Goal: Information Seeking & Learning: Understand process/instructions

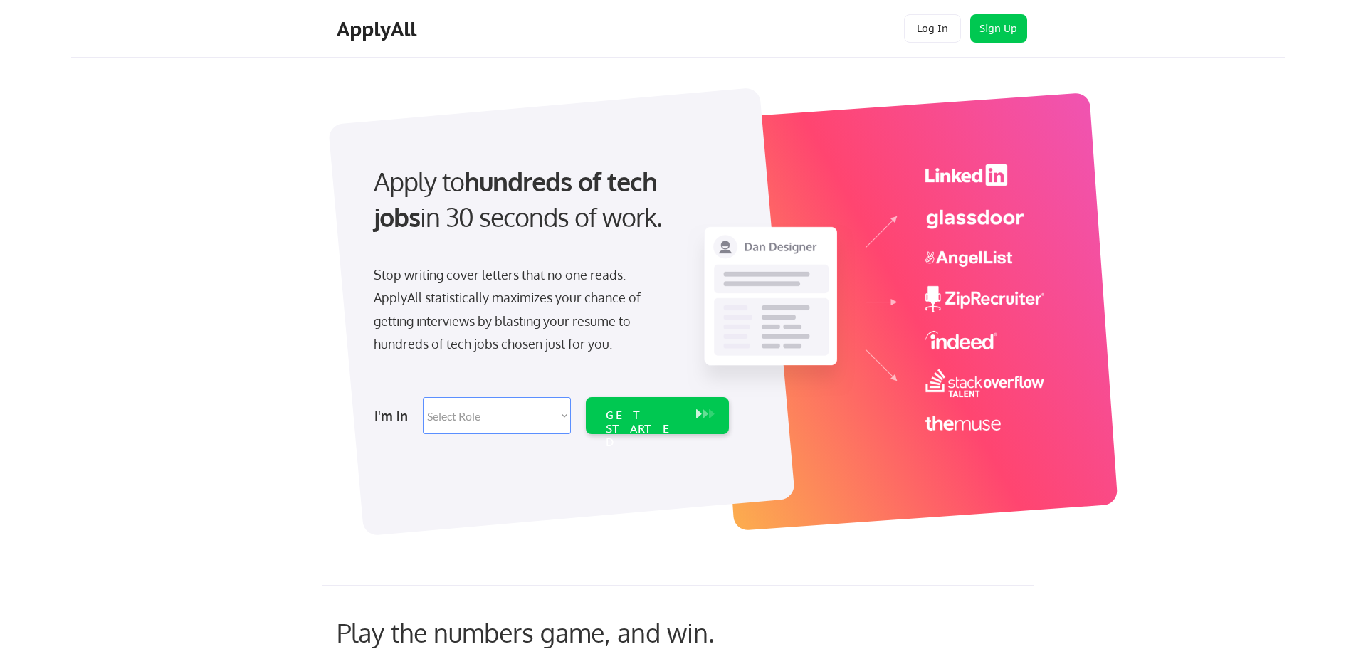
scroll to position [71, 0]
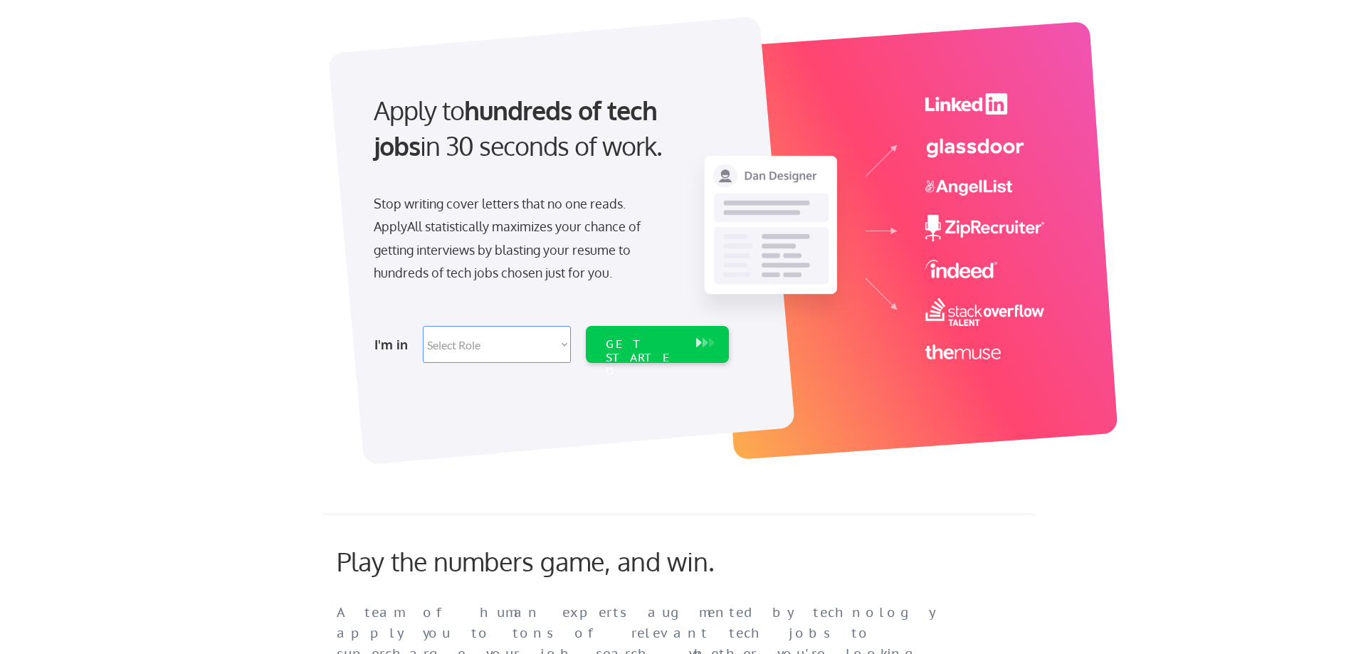
click at [552, 350] on select "Select Role Software Engineering Product Management Customer Success Sales UI/U…" at bounding box center [497, 344] width 148 height 37
select select ""tech_finance_biz_ops_cos""
click at [423, 326] on select "Select Role Software Engineering Product Management Customer Success Sales UI/U…" at bounding box center [497, 344] width 148 height 37
select select ""tech_finance_biz_ops_cos""
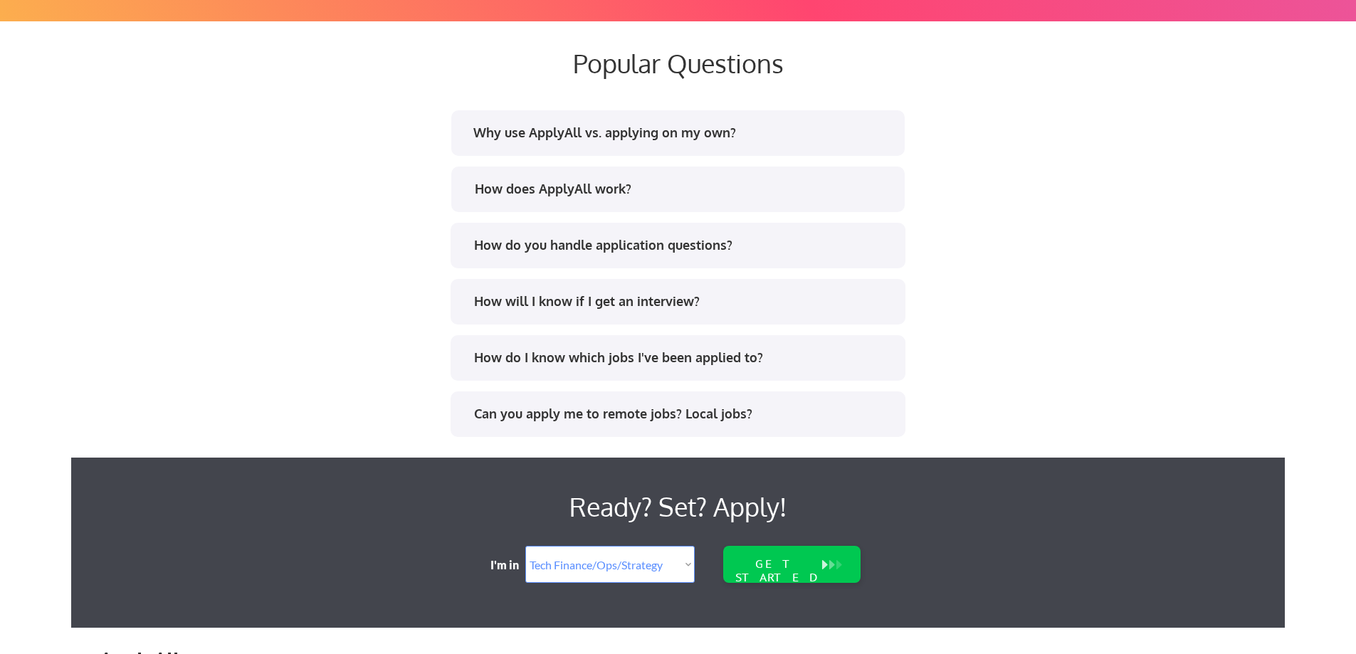
scroll to position [2704, 0]
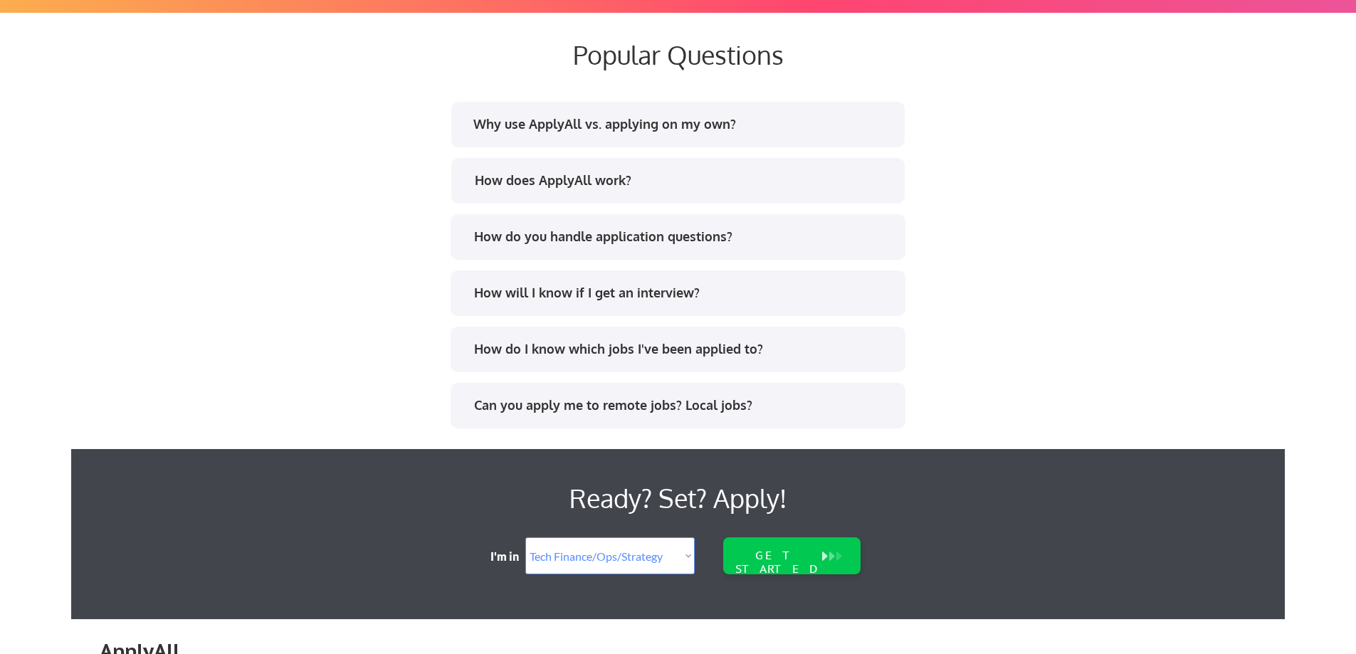
click at [495, 139] on div "Why use ApplyAll vs. applying on my own?" at bounding box center [677, 125] width 453 height 46
click at [544, 127] on div "Why use ApplyAll vs. applying on my own?" at bounding box center [682, 124] width 418 height 18
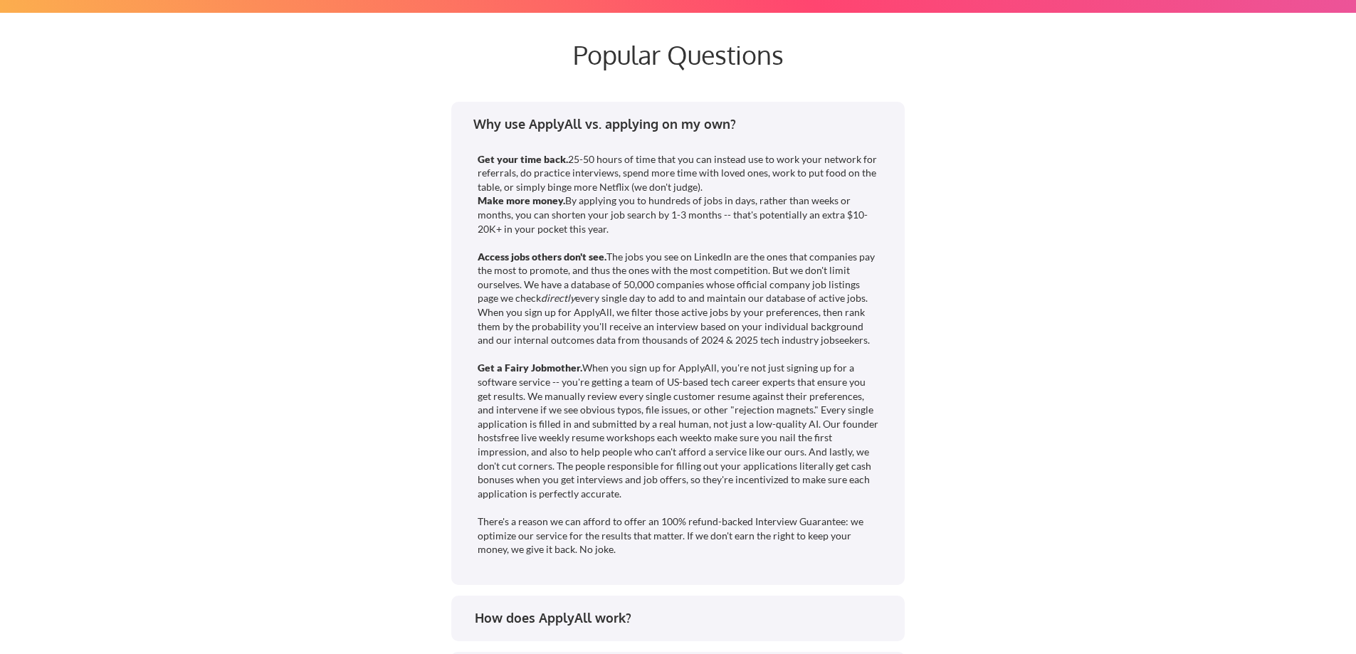
click at [492, 118] on div "Why use ApplyAll vs. applying on my own?" at bounding box center [682, 124] width 418 height 18
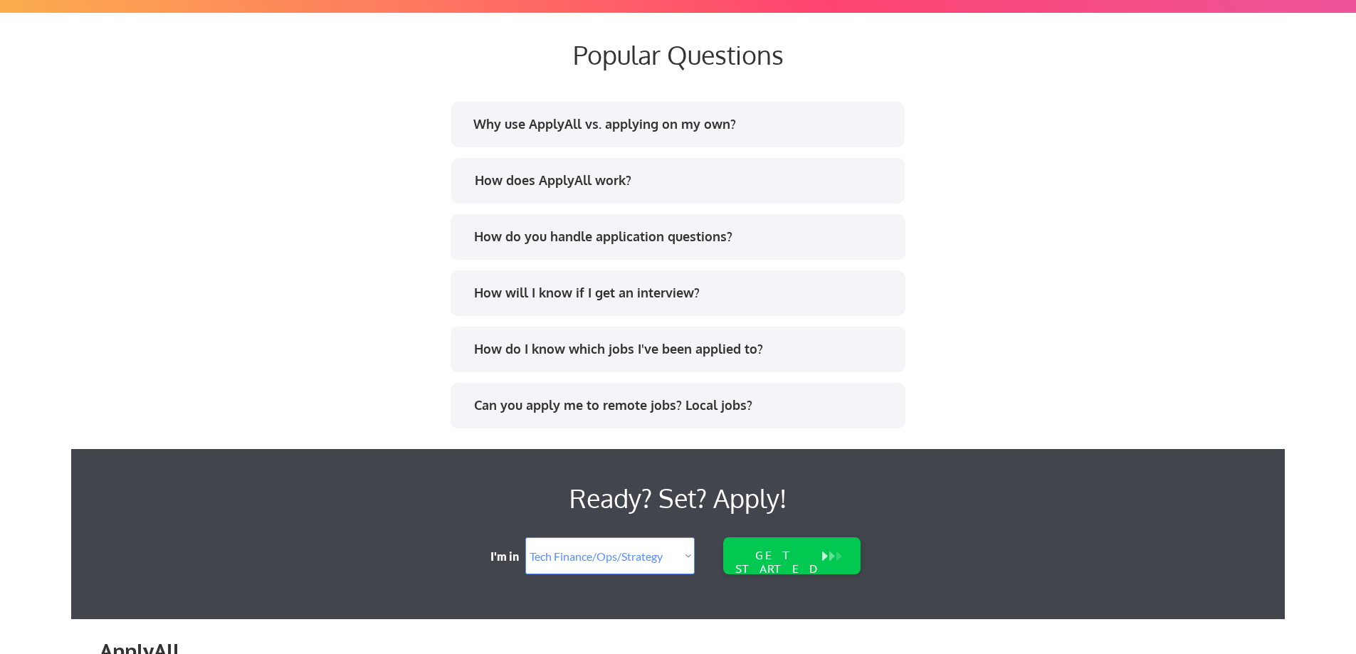
click at [492, 118] on div "Why use ApplyAll vs. applying on my own?" at bounding box center [682, 124] width 418 height 18
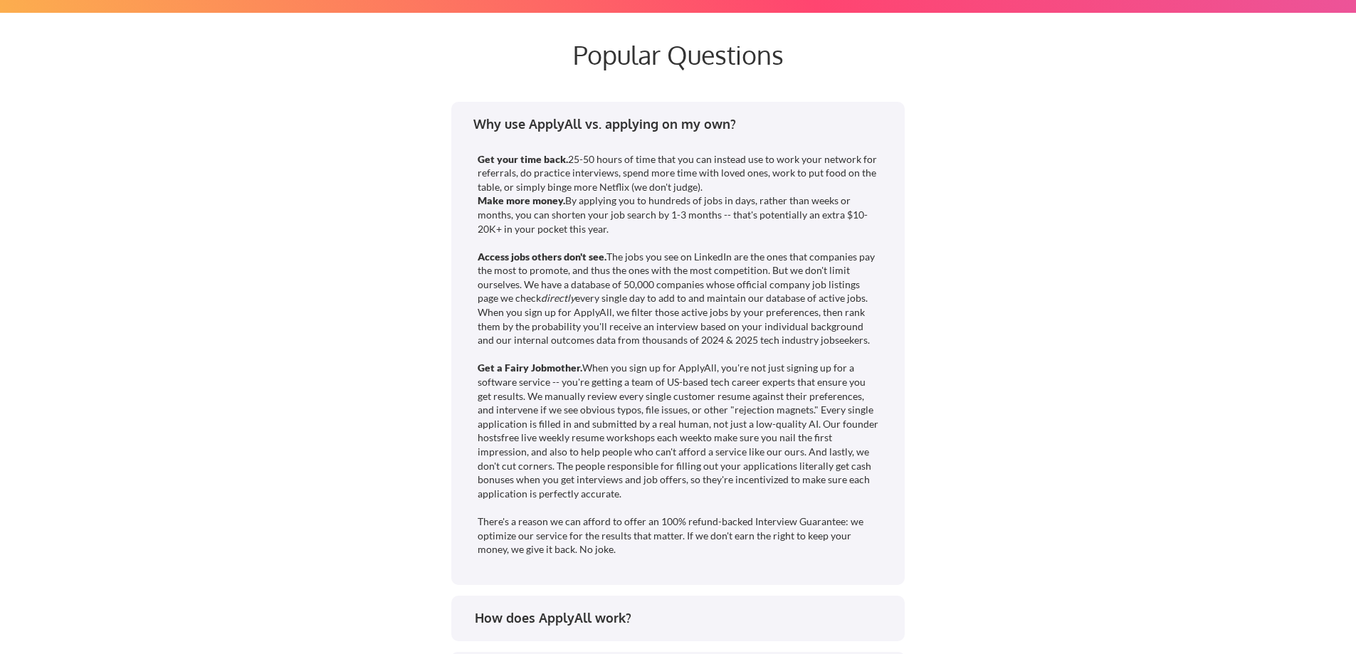
click at [492, 118] on div "Why use ApplyAll vs. applying on my own?" at bounding box center [682, 124] width 418 height 18
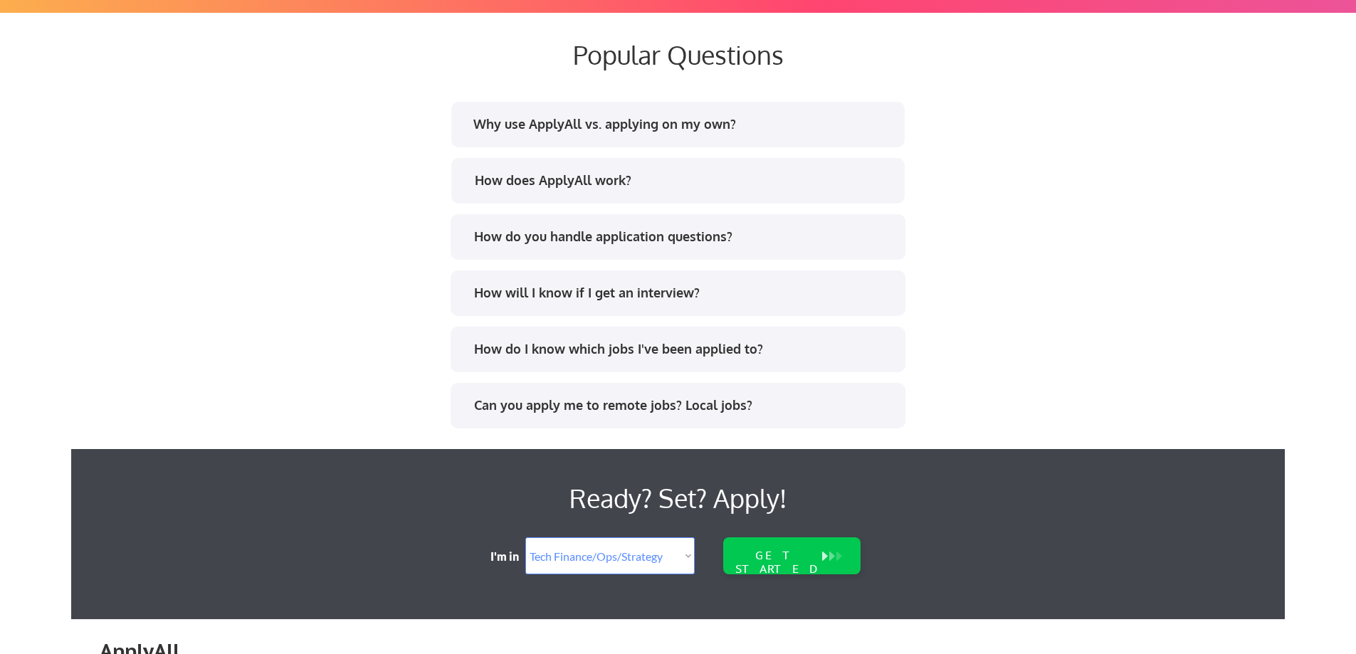
click at [492, 132] on div "Why use ApplyAll vs. applying on my own?" at bounding box center [682, 124] width 418 height 18
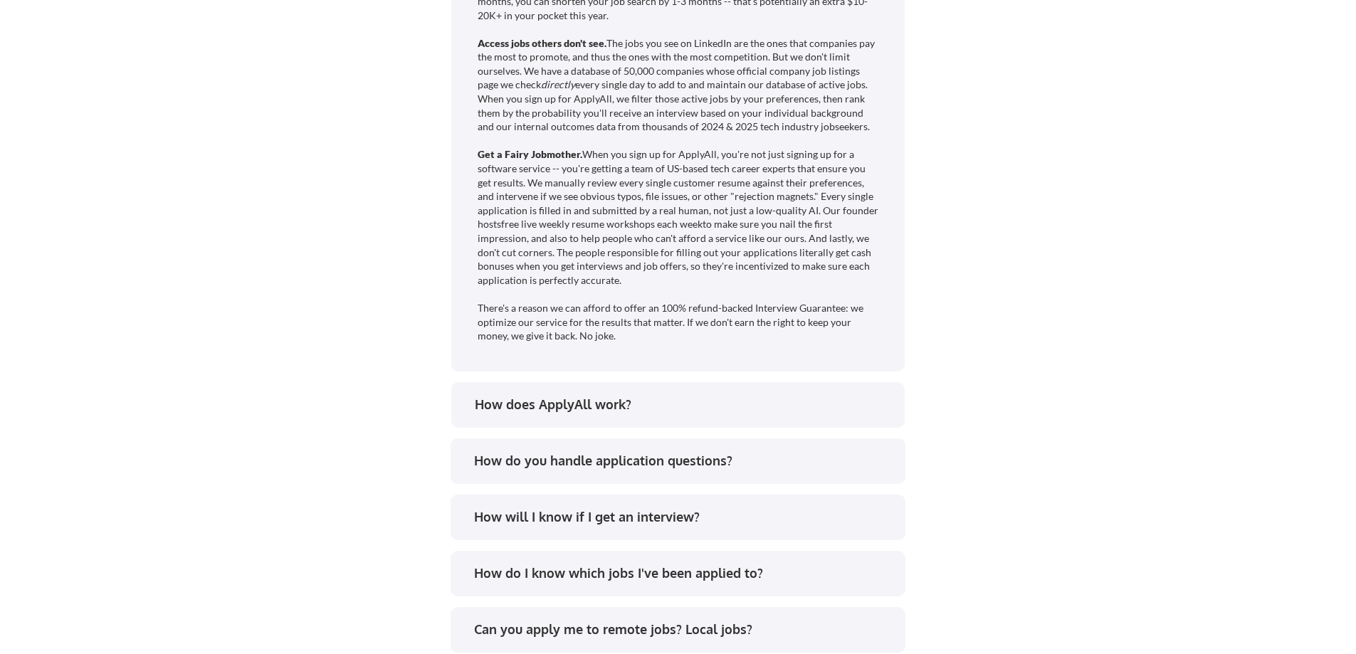
scroll to position [3202, 0]
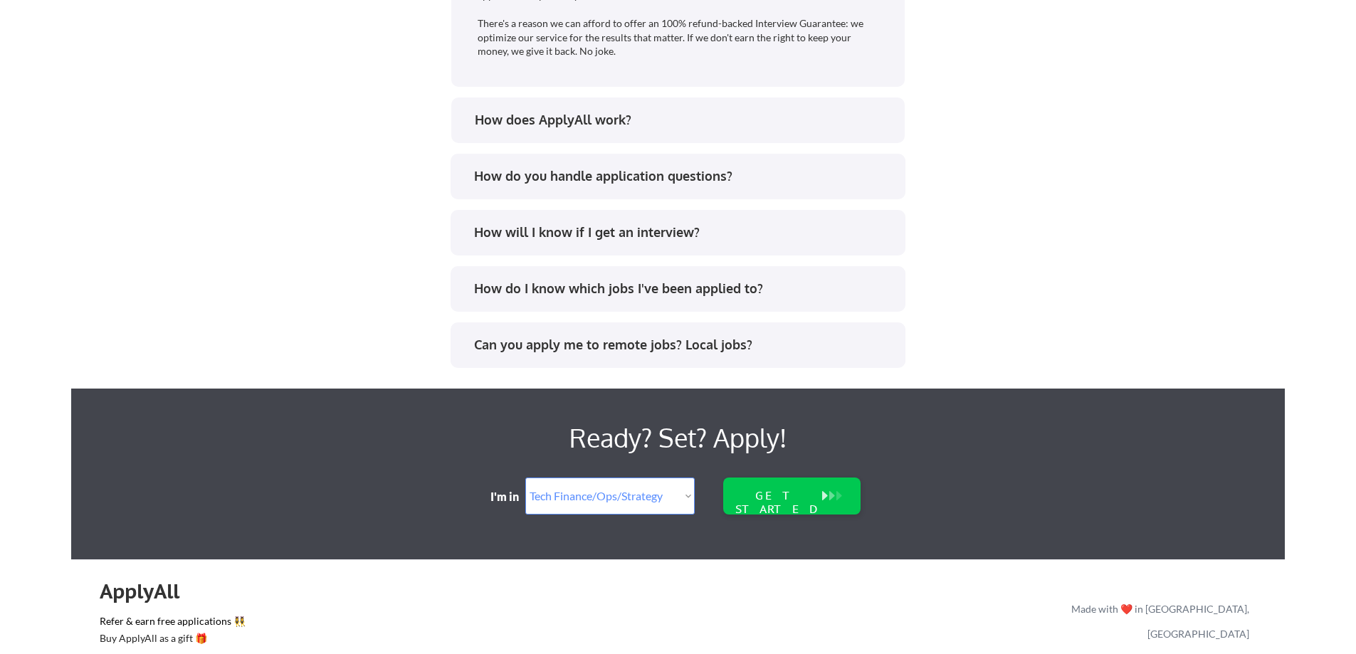
click at [512, 241] on div "How will I know if I get an interview?" at bounding box center [683, 232] width 418 height 18
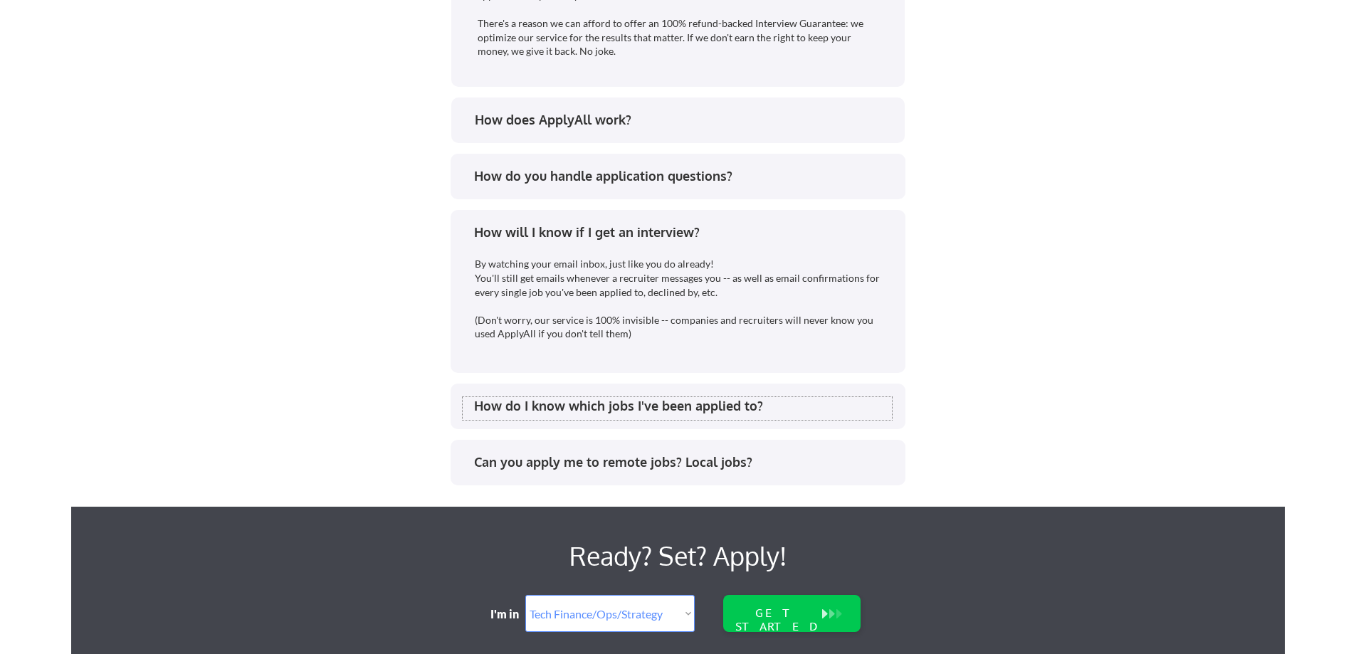
click at [522, 419] on div "How do I know which jobs I've been applied to?" at bounding box center [677, 408] width 429 height 23
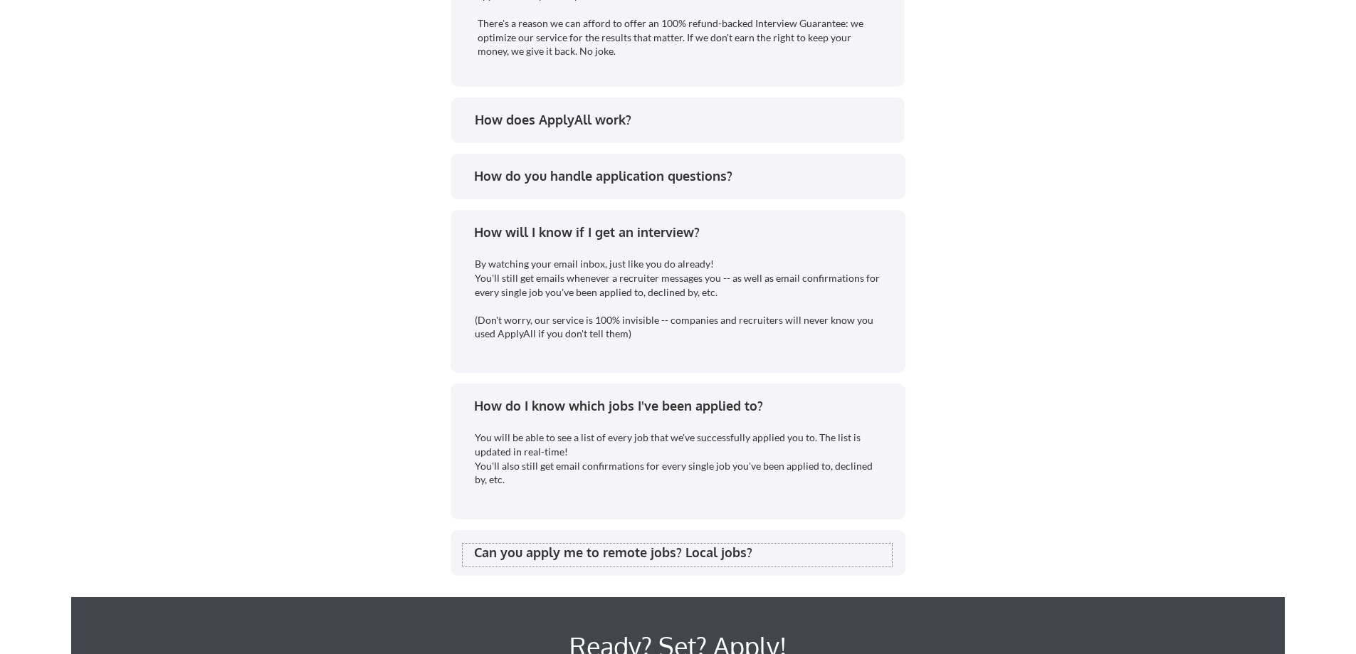
click at [490, 552] on div "Can you apply me to remote jobs? Local jobs?" at bounding box center [683, 553] width 418 height 18
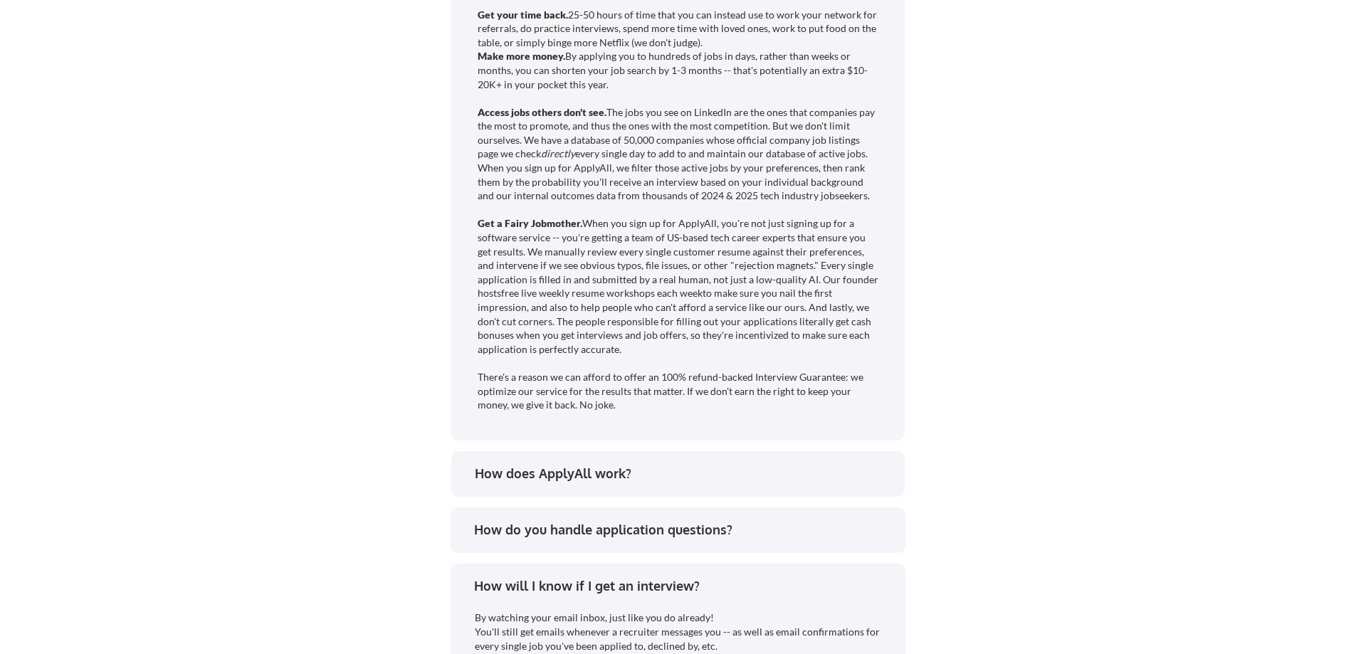
scroll to position [2847, 0]
click at [504, 536] on div "How do you handle application questions?" at bounding box center [683, 532] width 418 height 18
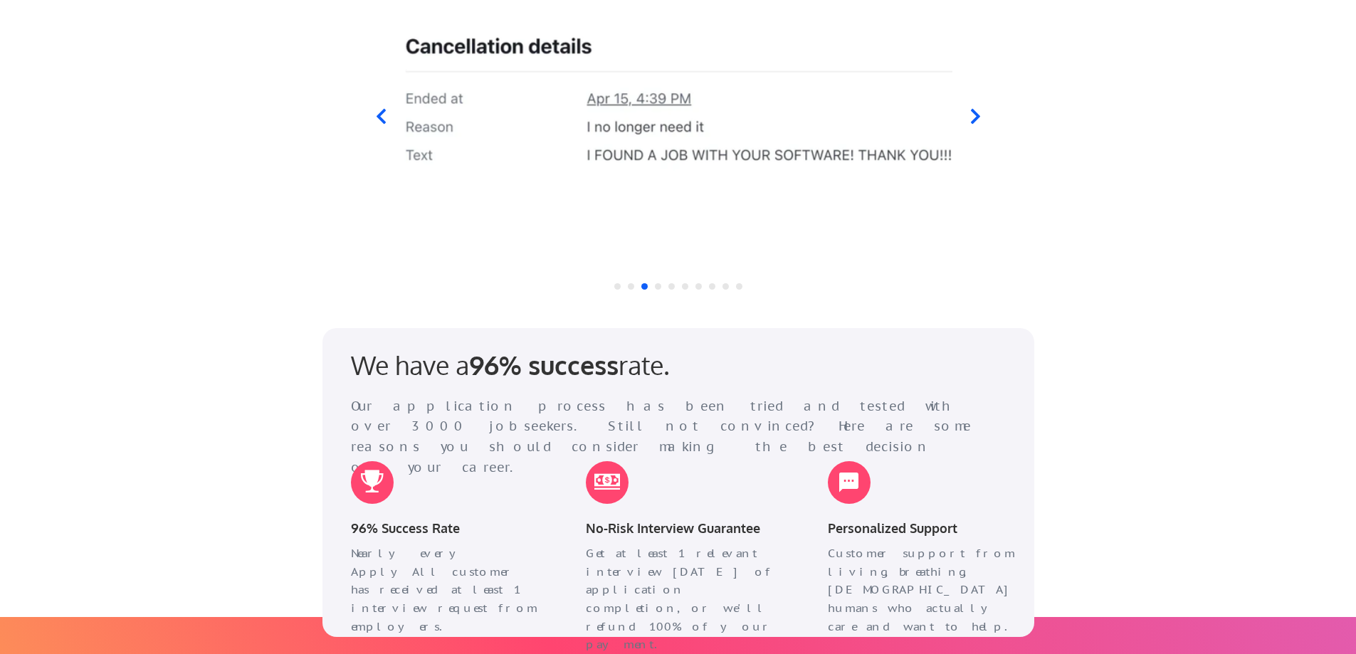
scroll to position [1281, 0]
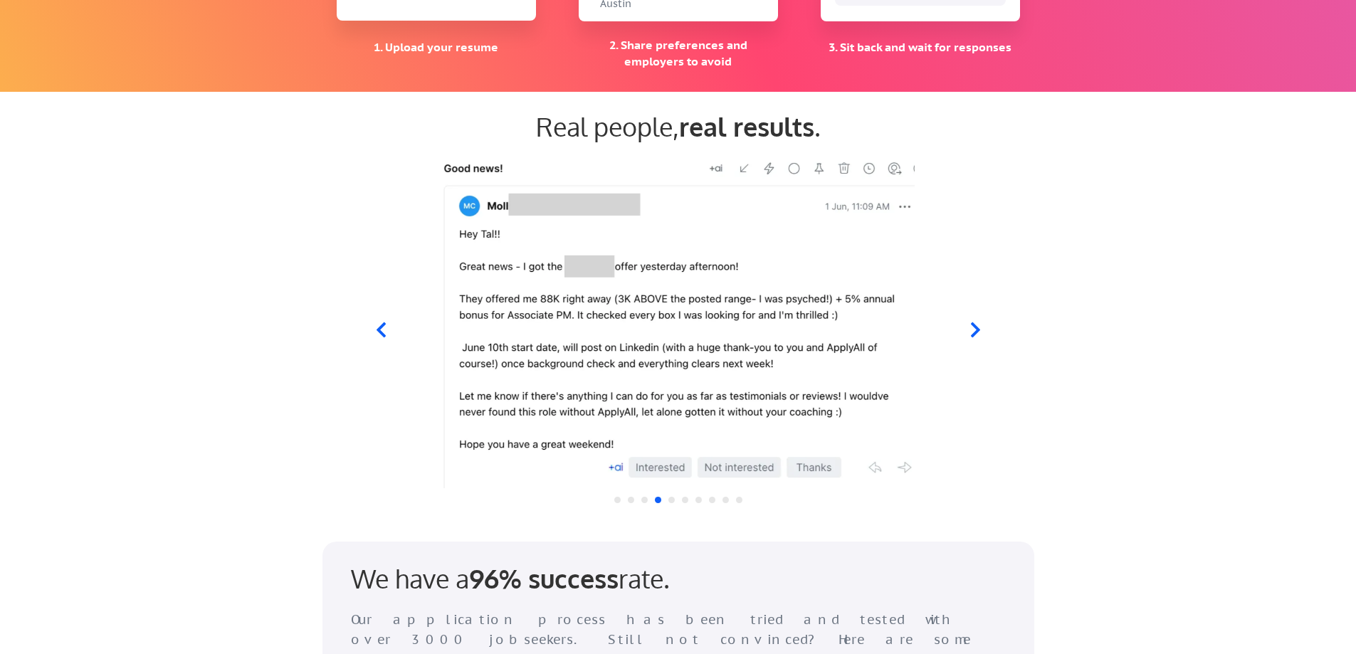
click at [972, 332] on icon at bounding box center [975, 330] width 18 height 18
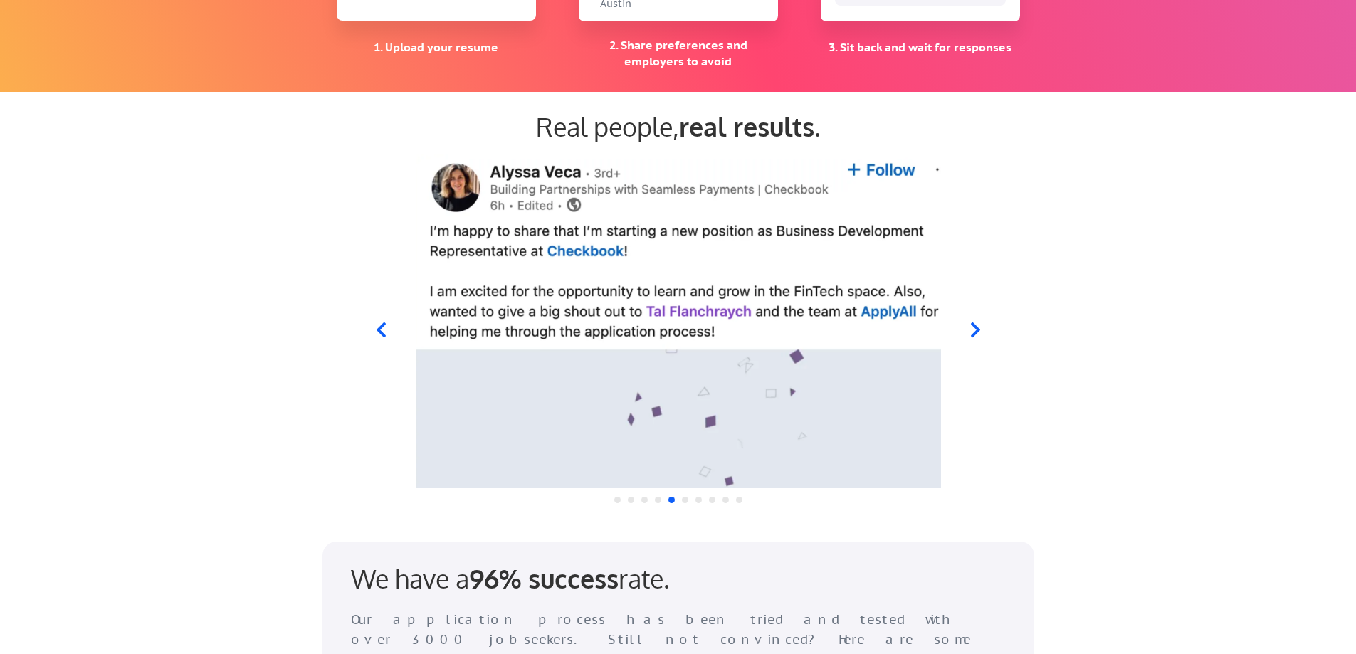
click at [972, 332] on icon at bounding box center [975, 330] width 18 height 18
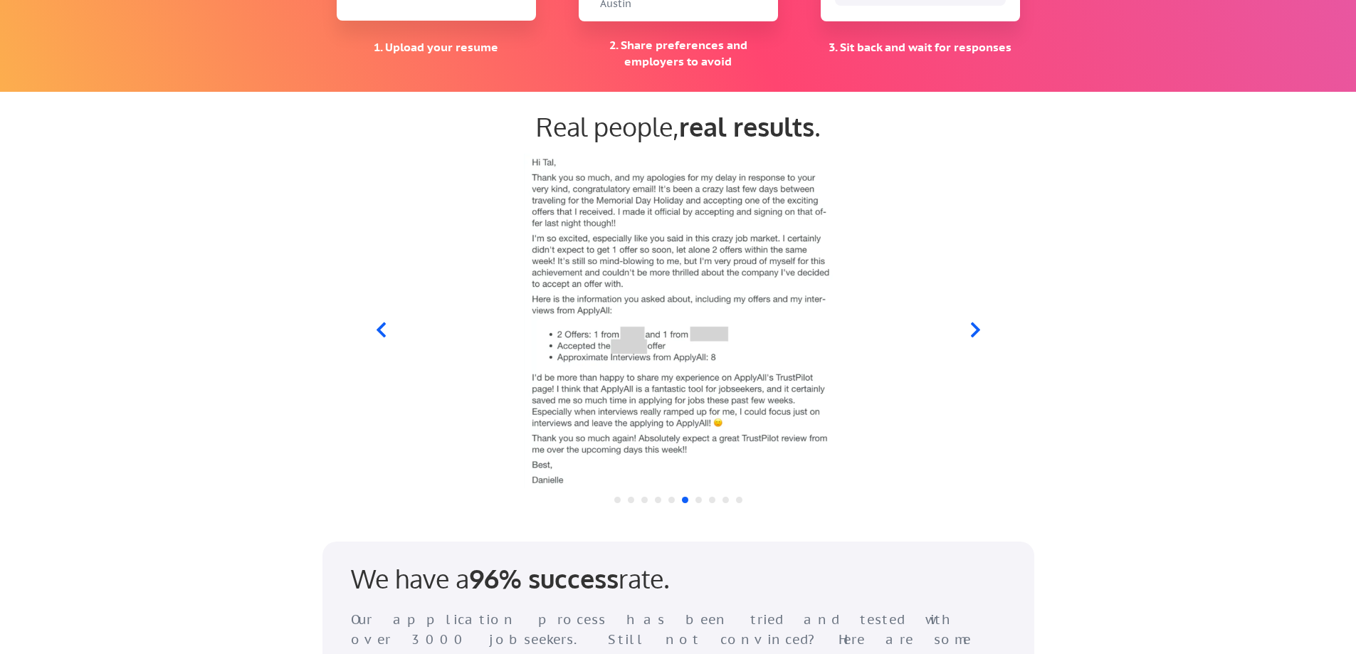
click at [972, 332] on icon at bounding box center [975, 330] width 18 height 18
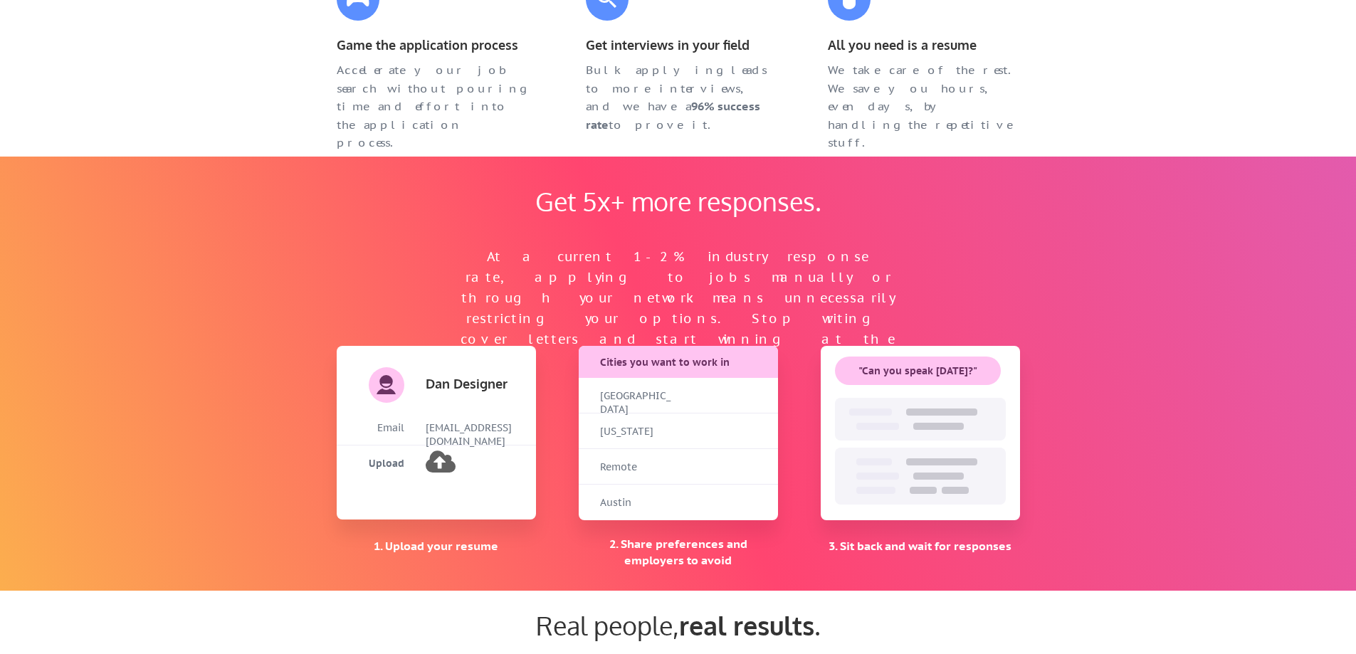
scroll to position [783, 0]
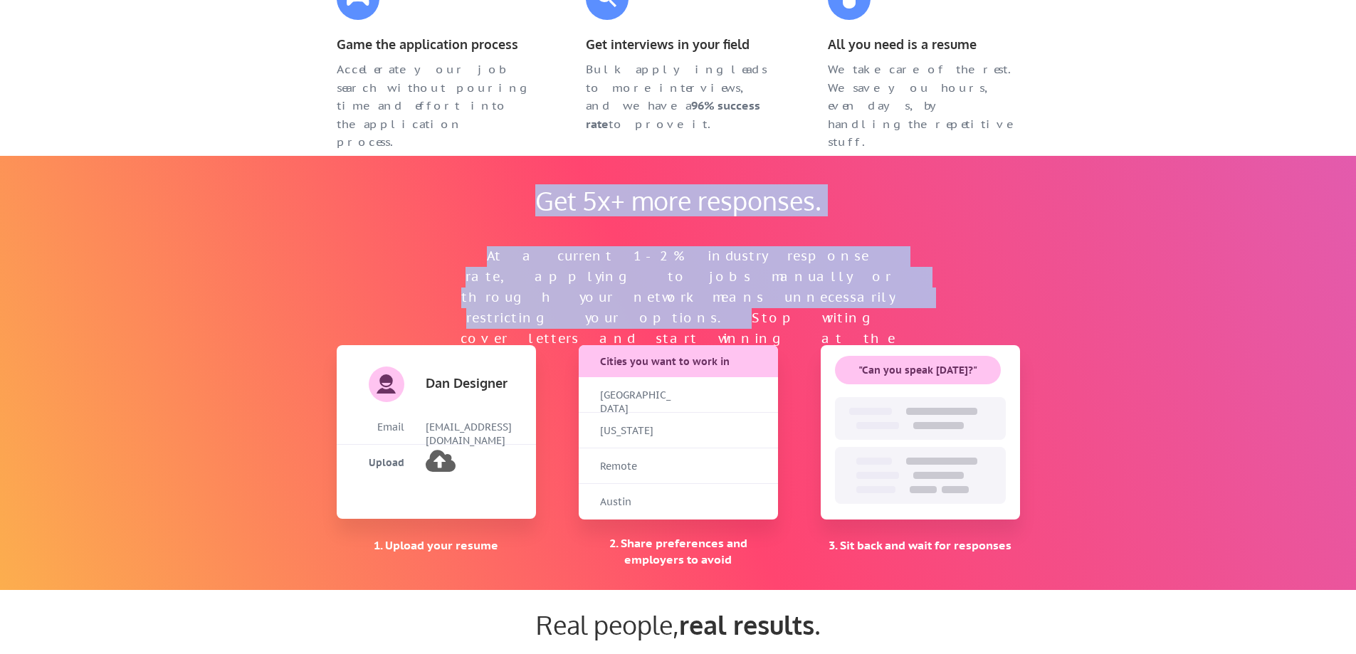
drag, startPoint x: 465, startPoint y: 292, endPoint x: 972, endPoint y: 311, distance: 507.8
click at [972, 311] on div "Get 5x+ more responses. At a current 1-2% industry response rate, applying to j…" at bounding box center [678, 373] width 712 height 434
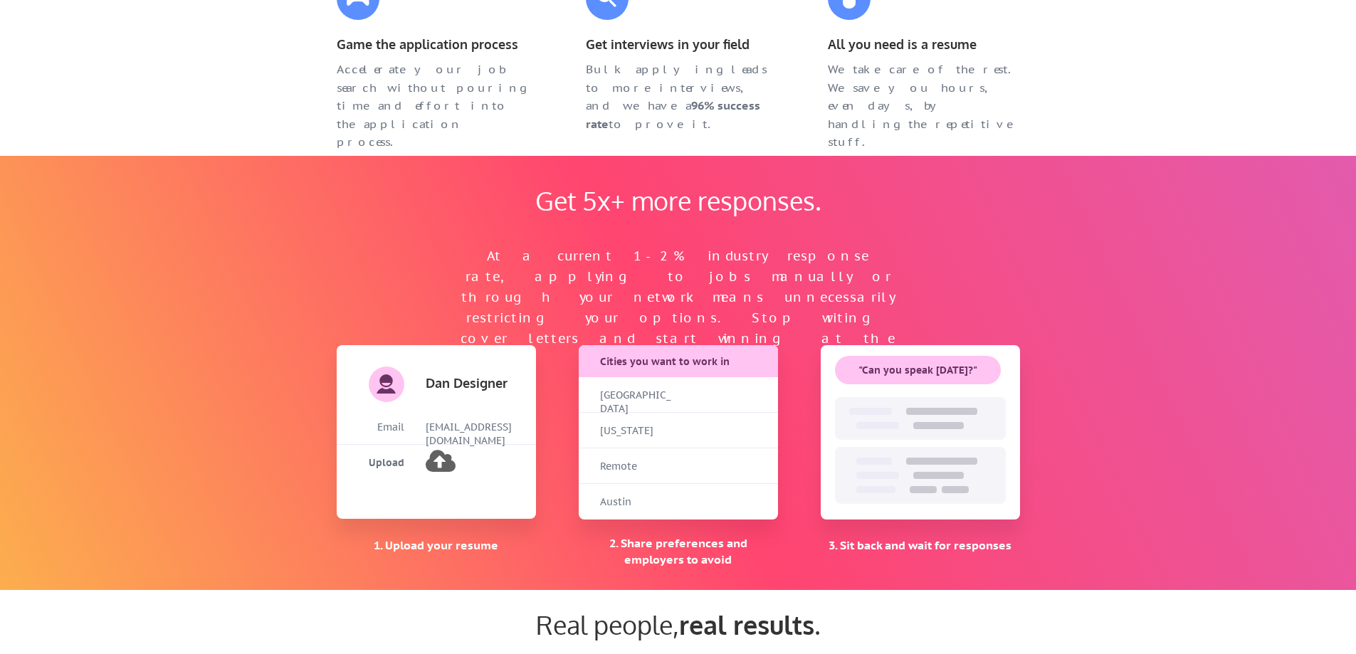
click at [963, 320] on div "Get 5x+ more responses. At a current 1-2% industry response rate, applying to j…" at bounding box center [678, 373] width 712 height 434
drag, startPoint x: 934, startPoint y: 315, endPoint x: 962, endPoint y: 310, distance: 28.9
click at [951, 310] on div "Get 5x+ more responses. At a current 1-2% industry response rate, applying to j…" at bounding box center [678, 373] width 712 height 434
click at [966, 310] on div "Get 5x+ more responses. At a current 1-2% industry response rate, applying to j…" at bounding box center [678, 373] width 712 height 434
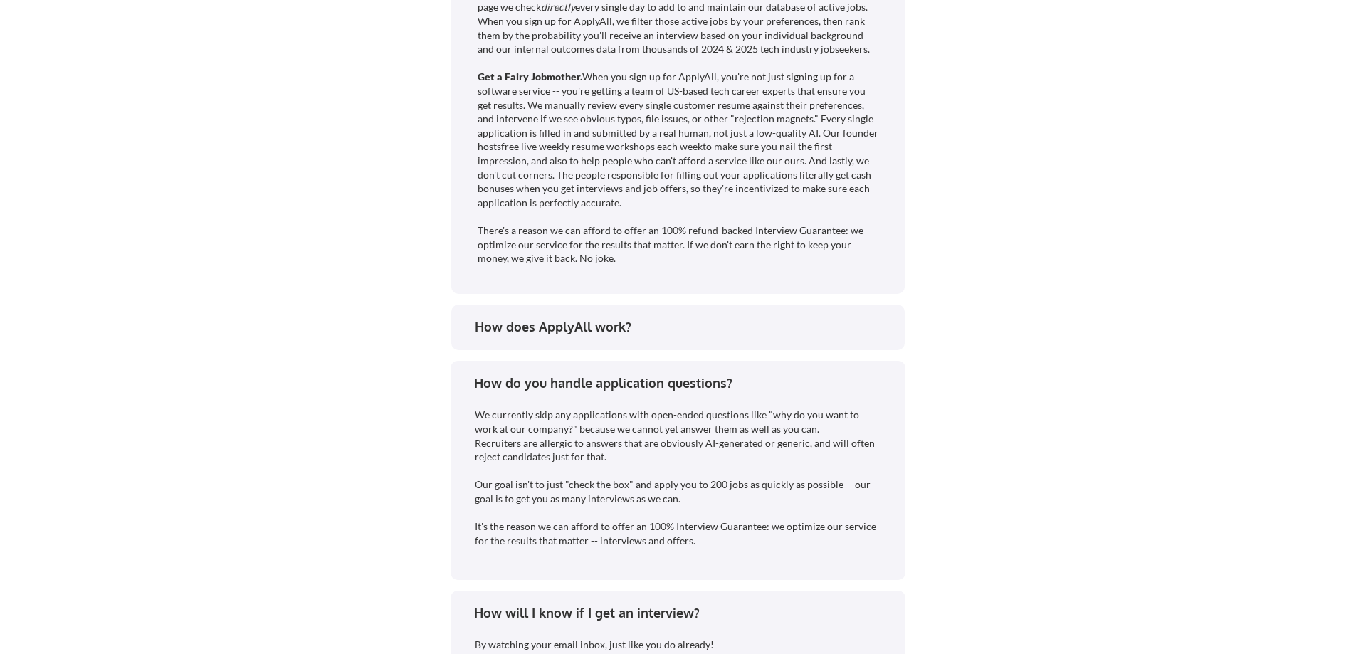
scroll to position [3131, 0]
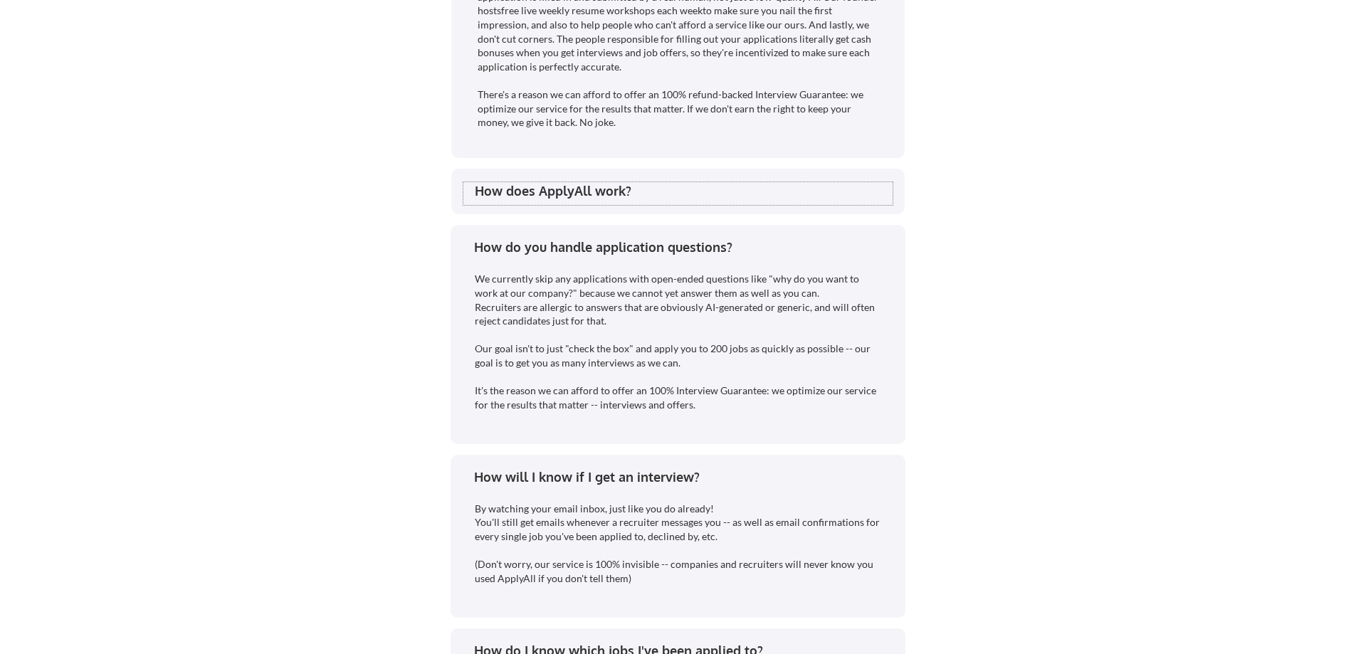
click at [513, 198] on div "How does ApplyAll work?" at bounding box center [684, 191] width 418 height 18
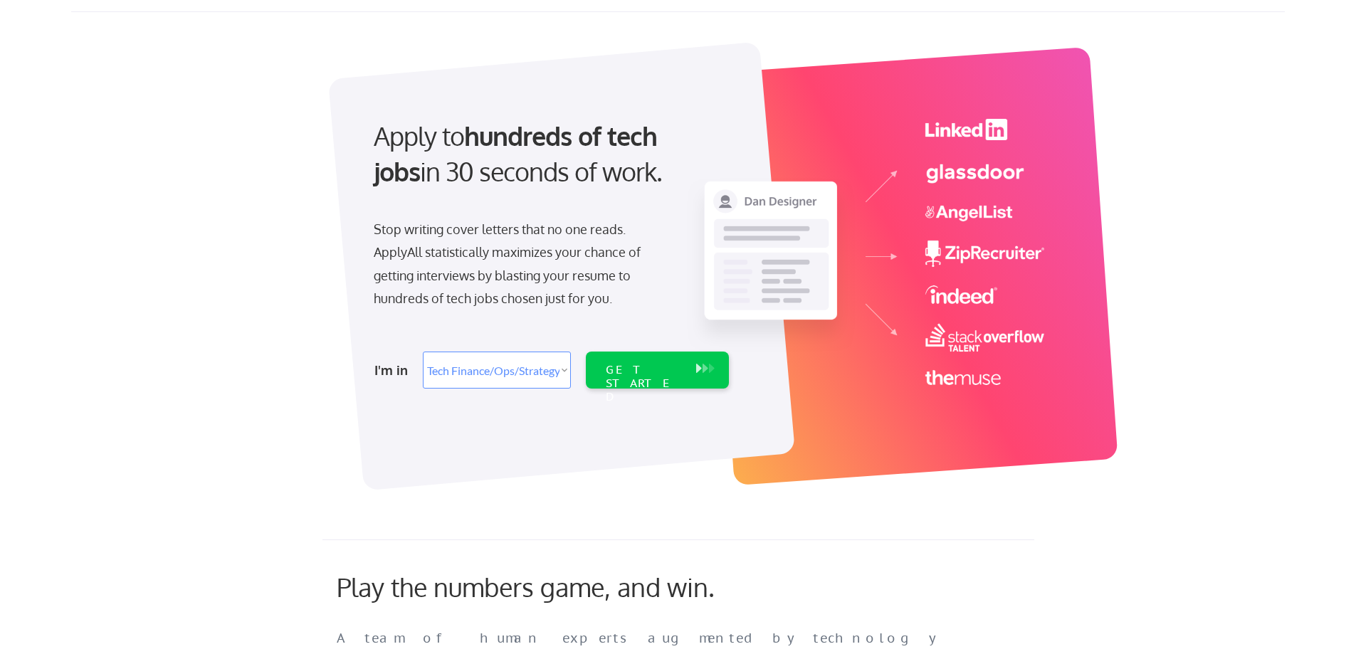
scroll to position [71, 0]
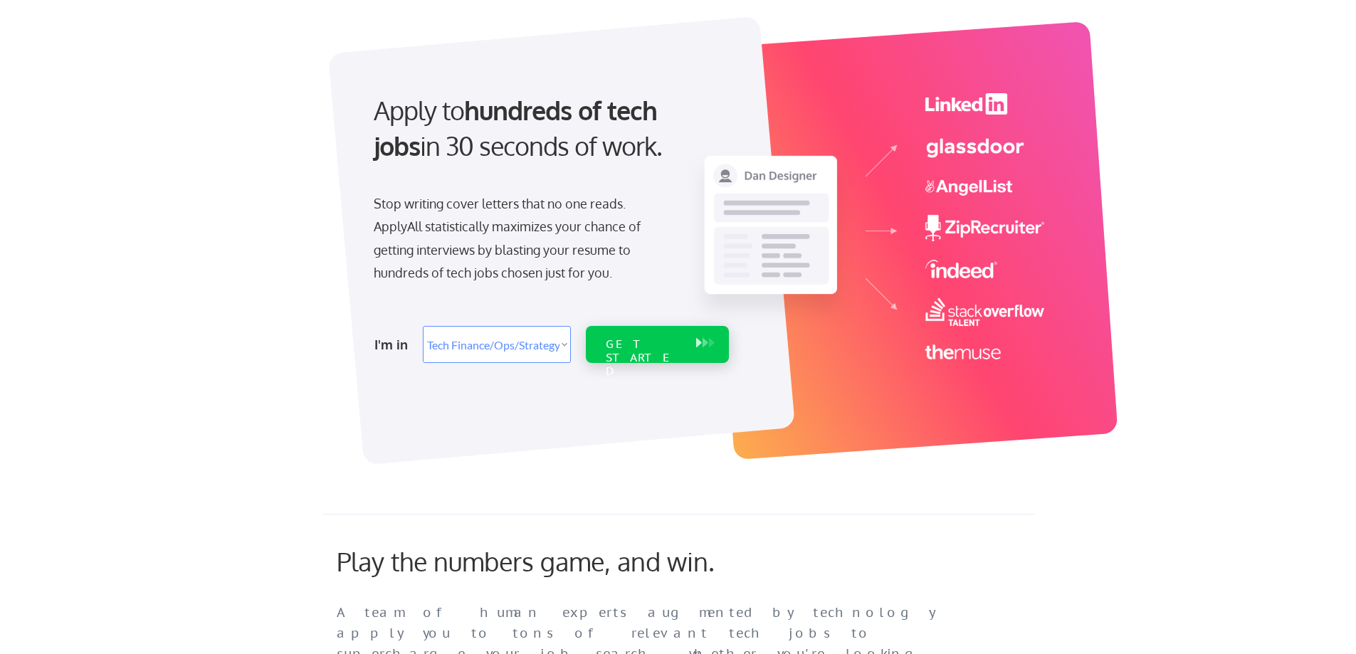
click at [608, 352] on div "GET STARTED" at bounding box center [644, 344] width 90 height 37
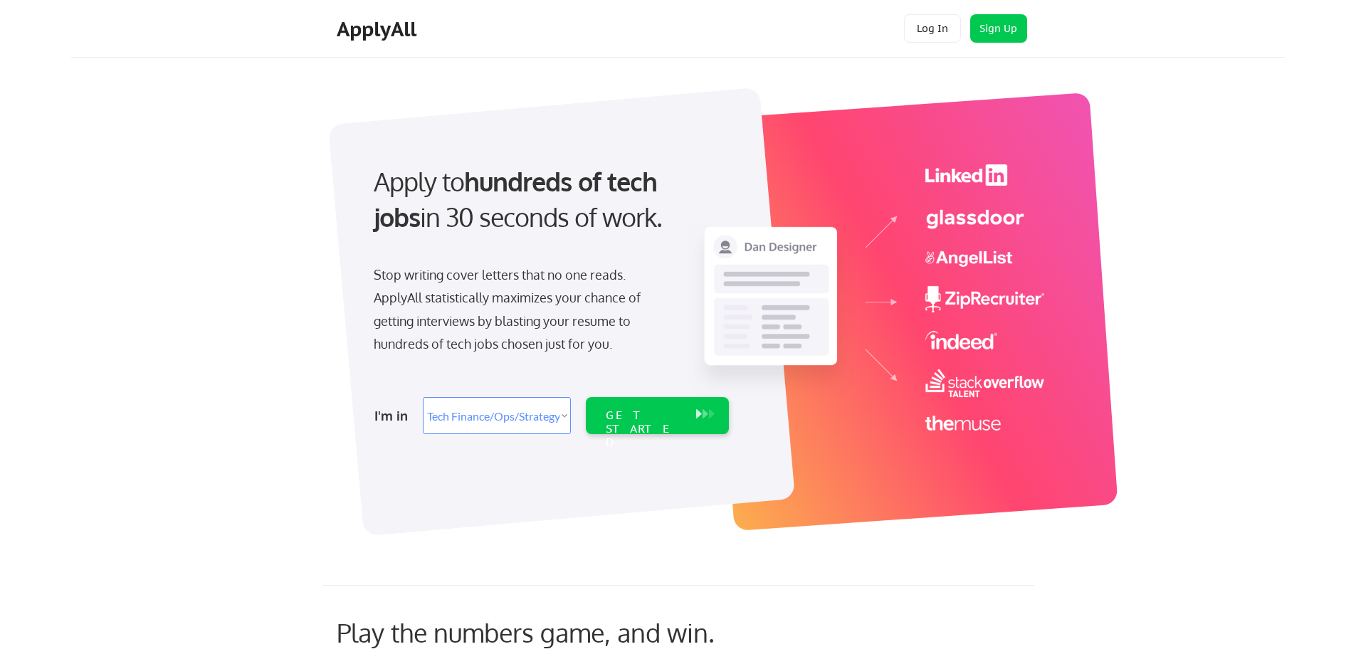
select select ""tech_finance_biz_ops_cos""
